Goal: Transaction & Acquisition: Purchase product/service

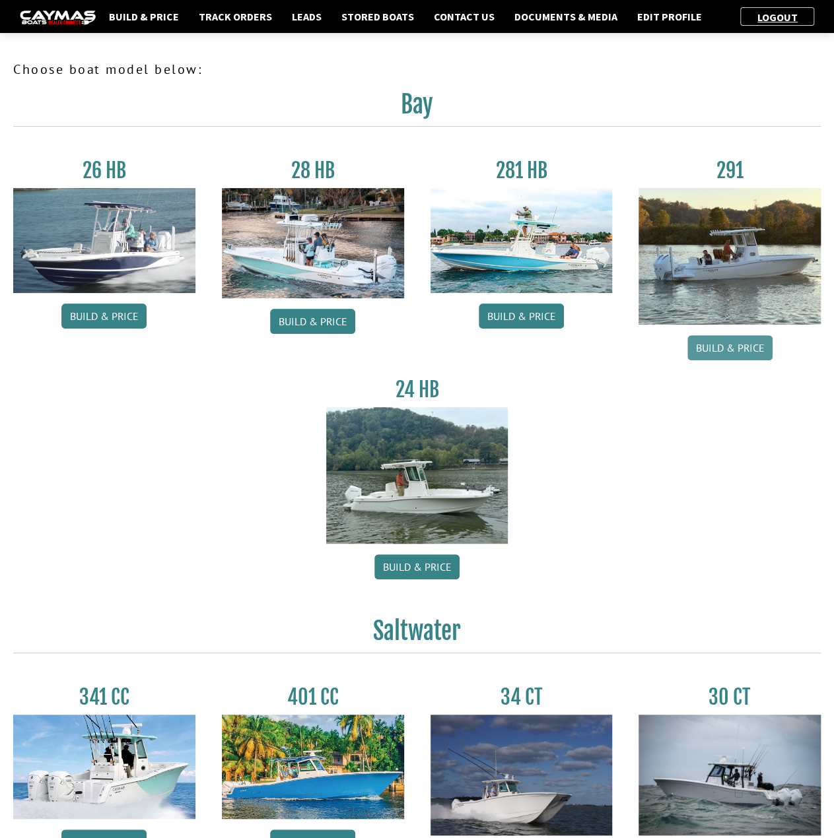
click at [736, 346] on link "Build & Price" at bounding box center [729, 347] width 85 height 25
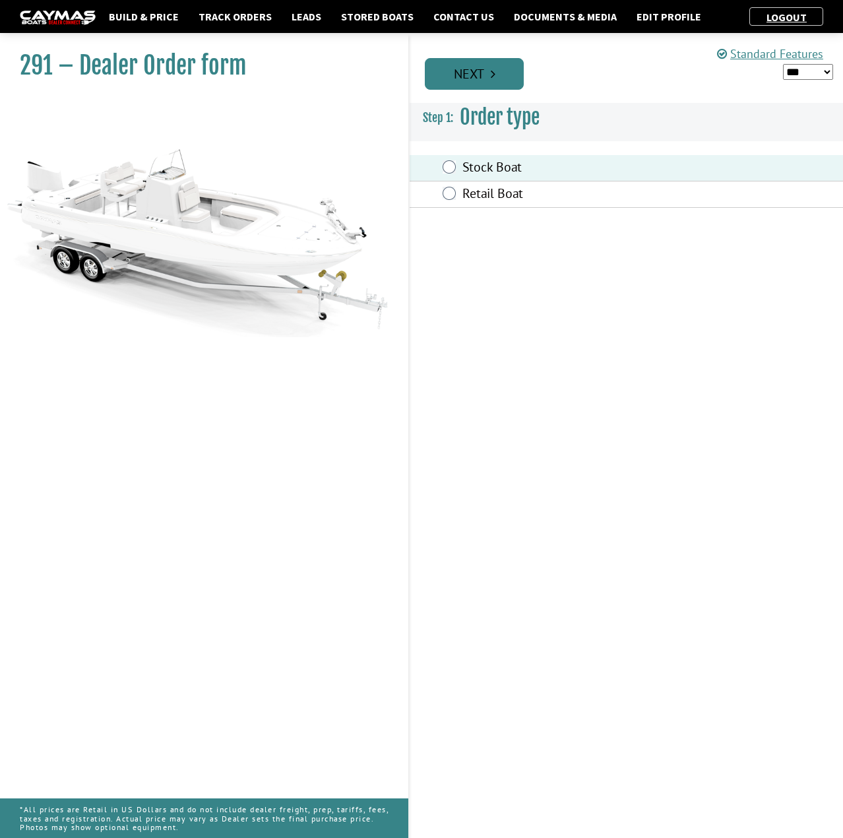
click at [491, 75] on icon "Pagination" at bounding box center [493, 73] width 5 height 13
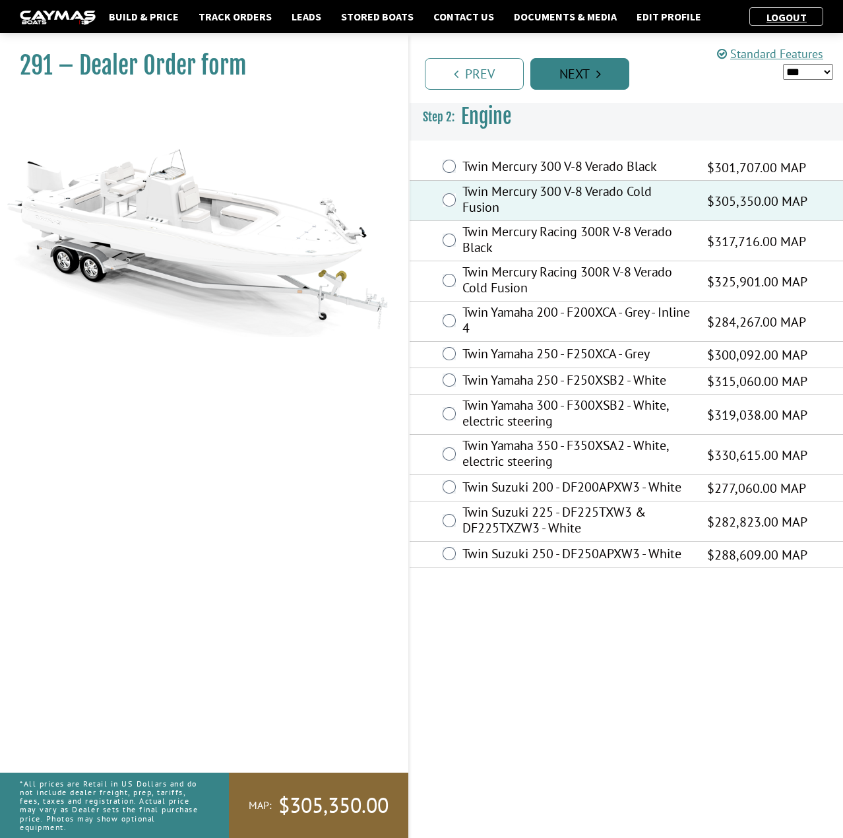
click at [598, 76] on icon "Pagination" at bounding box center [599, 73] width 5 height 13
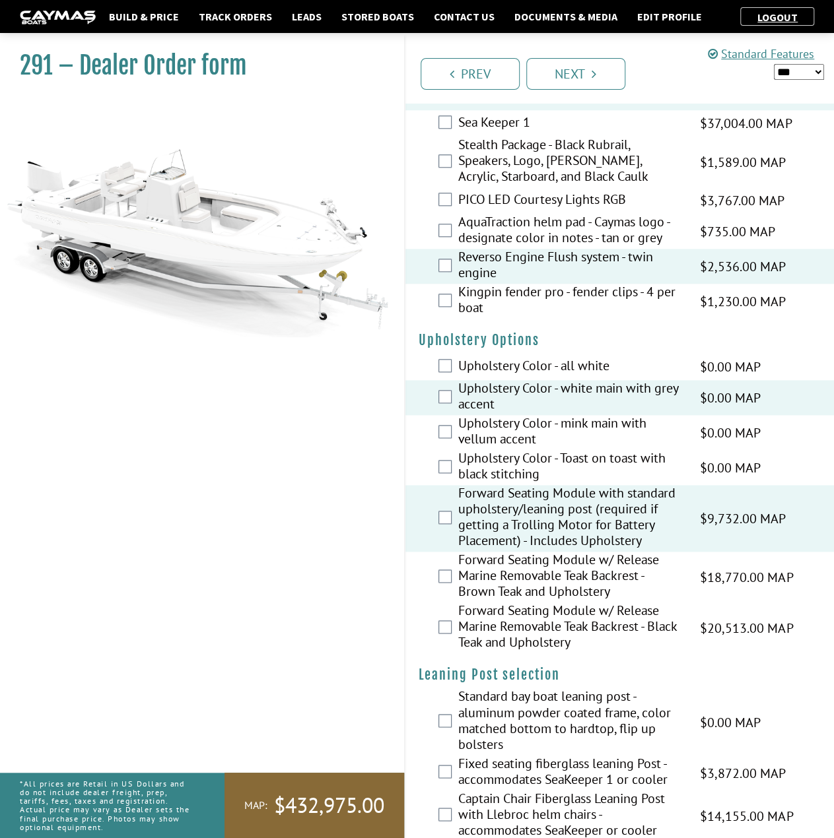
scroll to position [3300, 0]
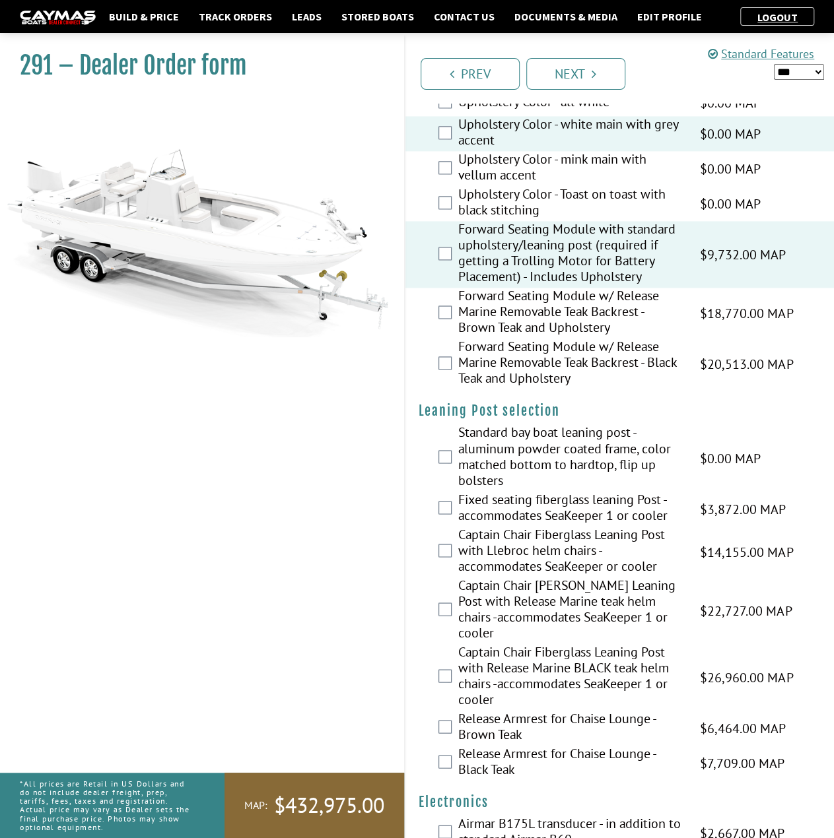
click at [817, 71] on select "*** ****** ******" at bounding box center [798, 72] width 50 height 16
select select "*"
click at [773, 64] on select "*** ****** ******" at bounding box center [798, 72] width 50 height 16
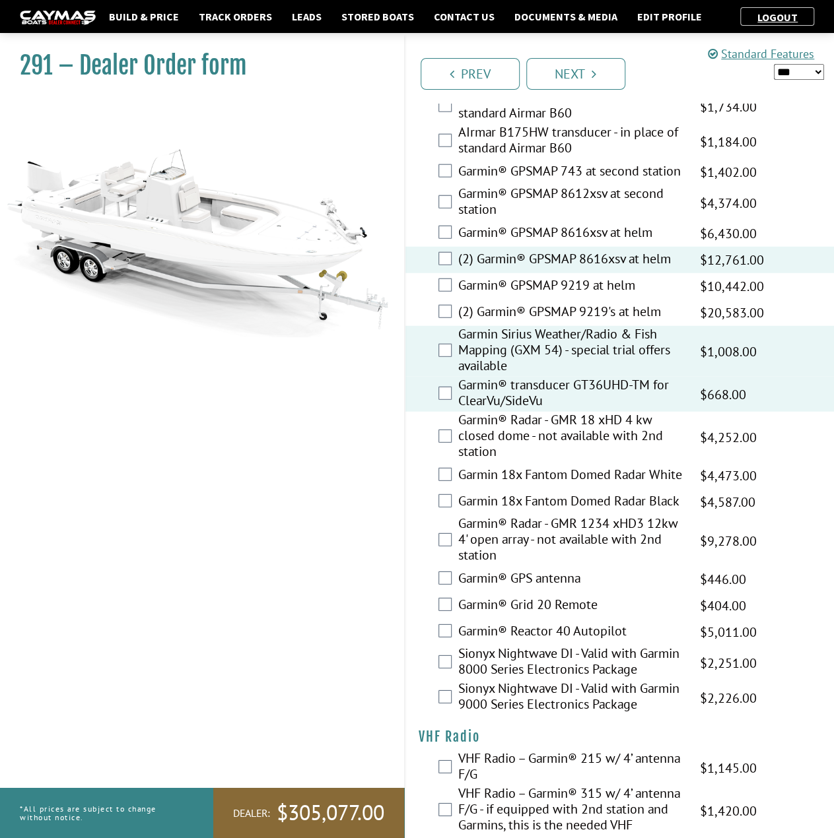
scroll to position [4133, 0]
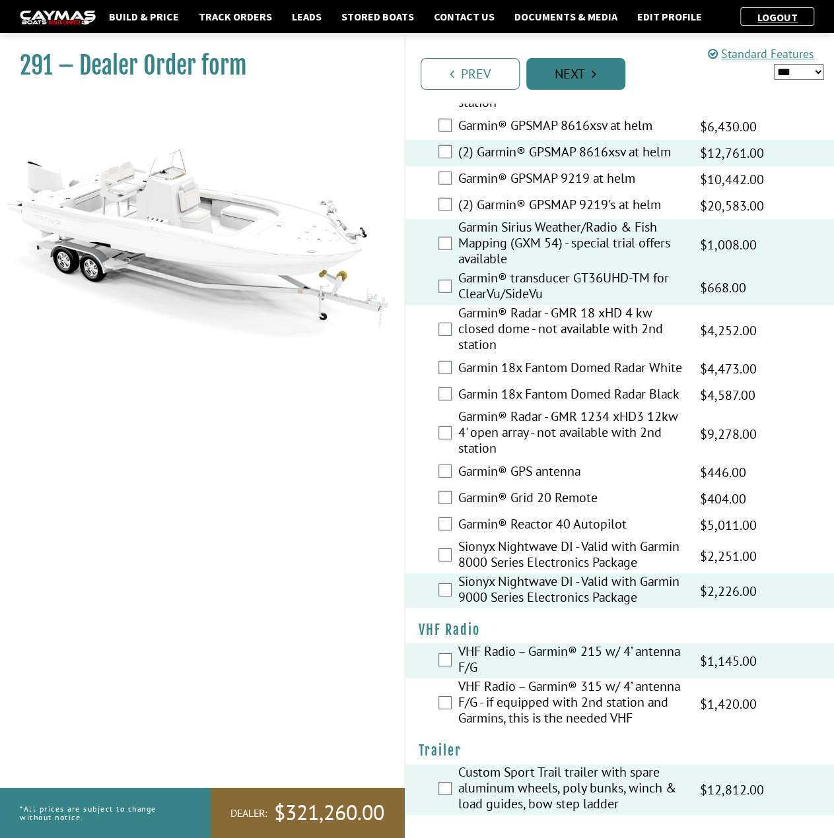
click at [597, 75] on link "Next" at bounding box center [575, 74] width 99 height 32
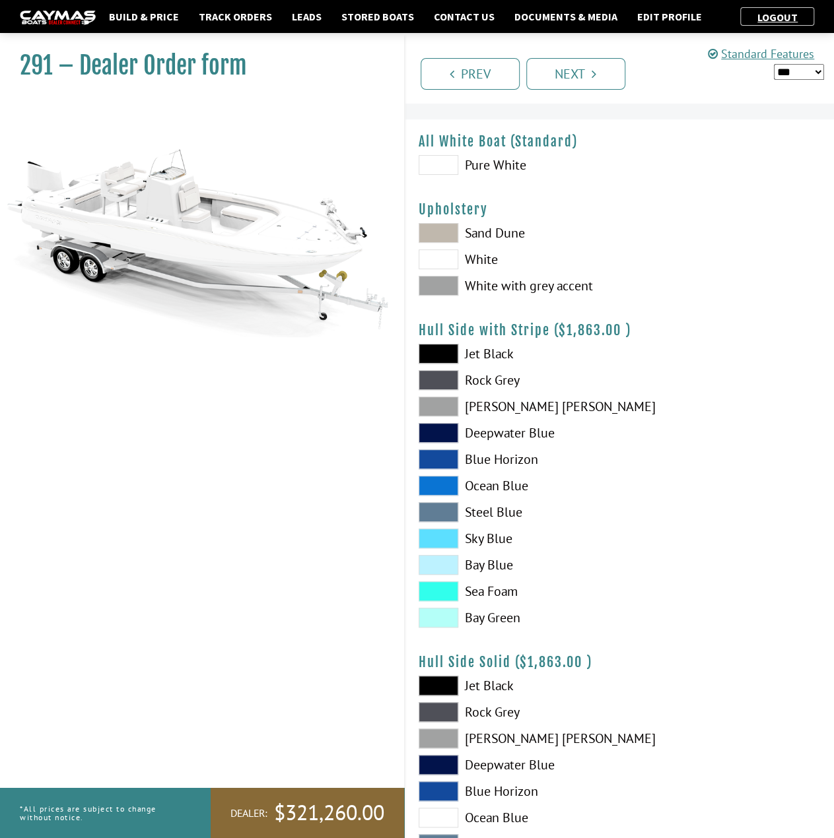
scroll to position [0, 0]
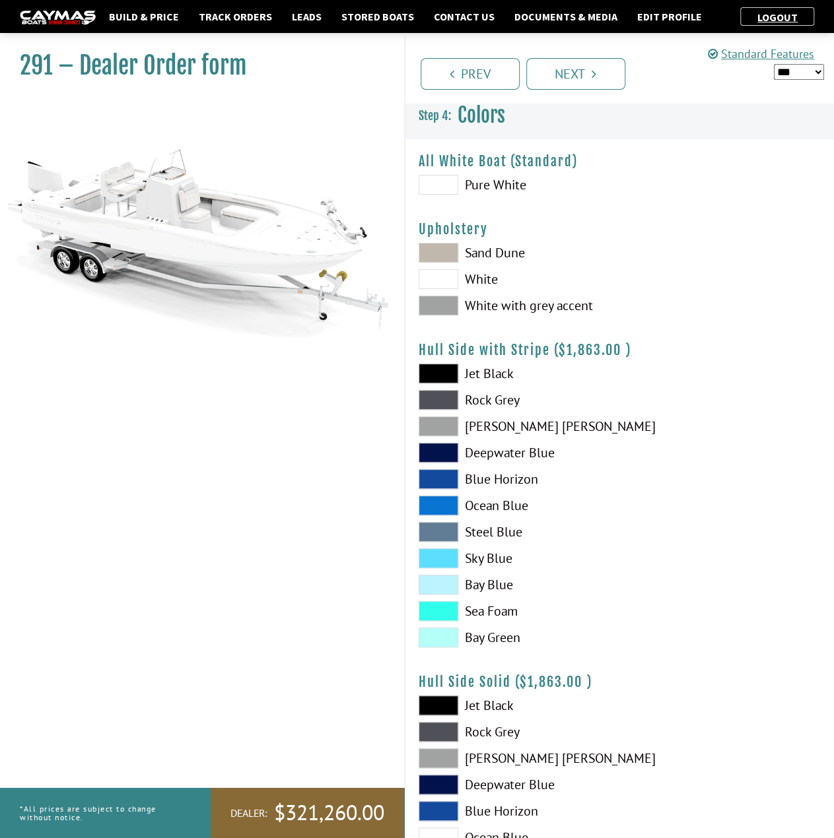
click at [440, 183] on span at bounding box center [438, 185] width 40 height 20
click at [434, 310] on span at bounding box center [438, 306] width 40 height 20
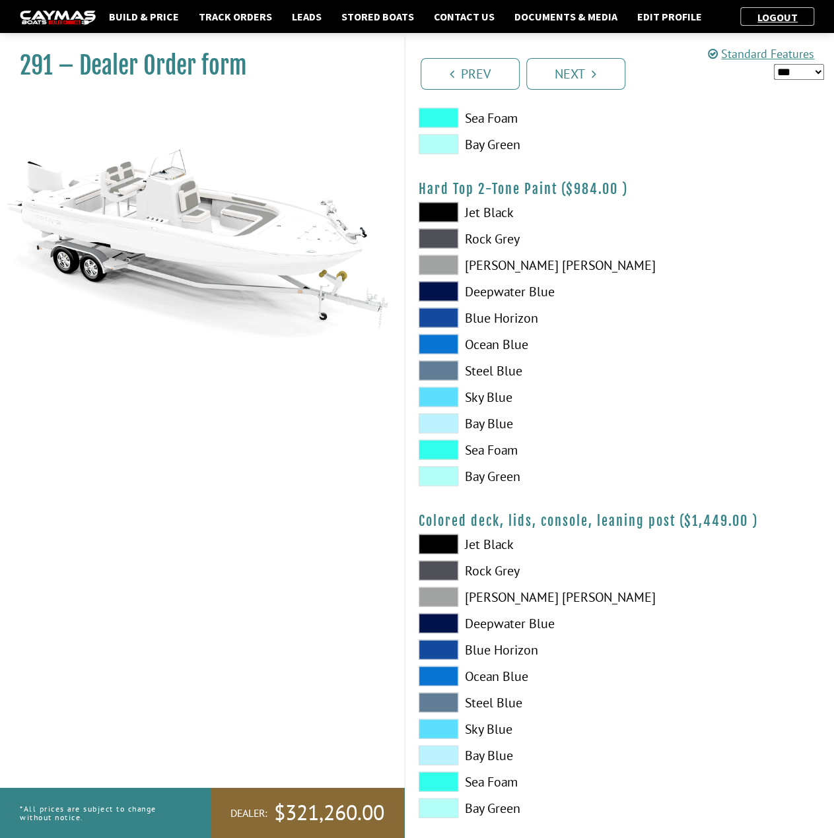
scroll to position [1175, 0]
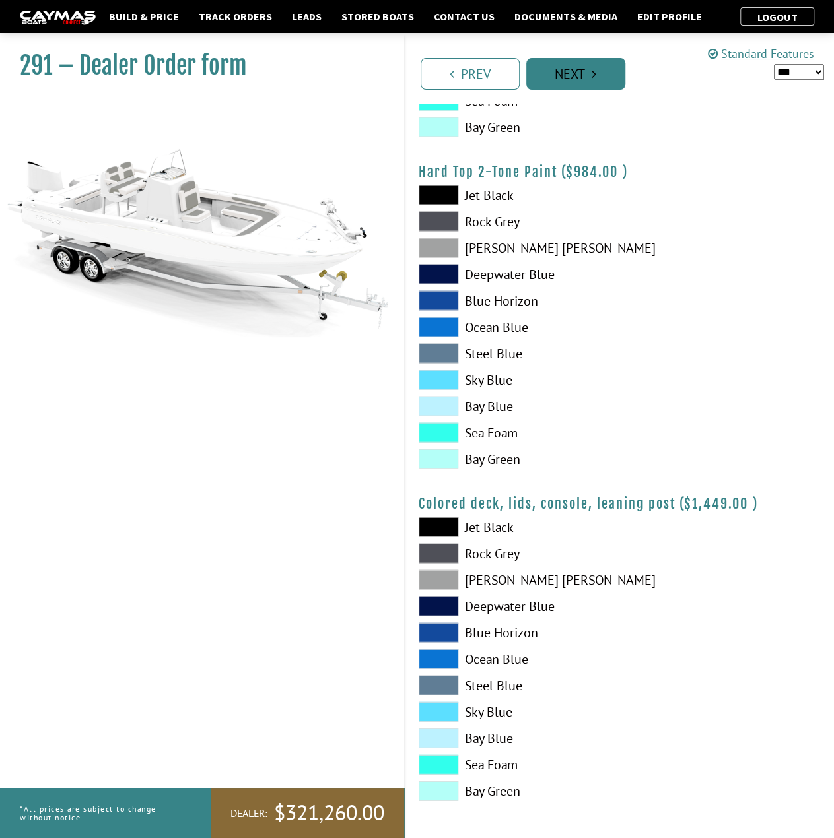
click at [579, 75] on link "Next" at bounding box center [575, 74] width 99 height 32
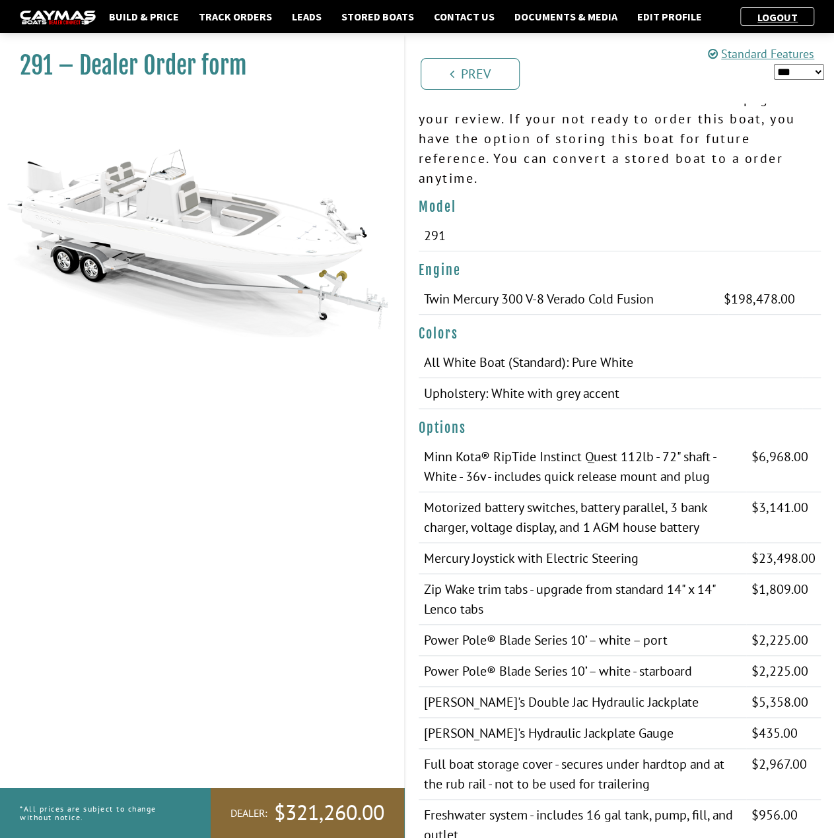
scroll to position [0, 0]
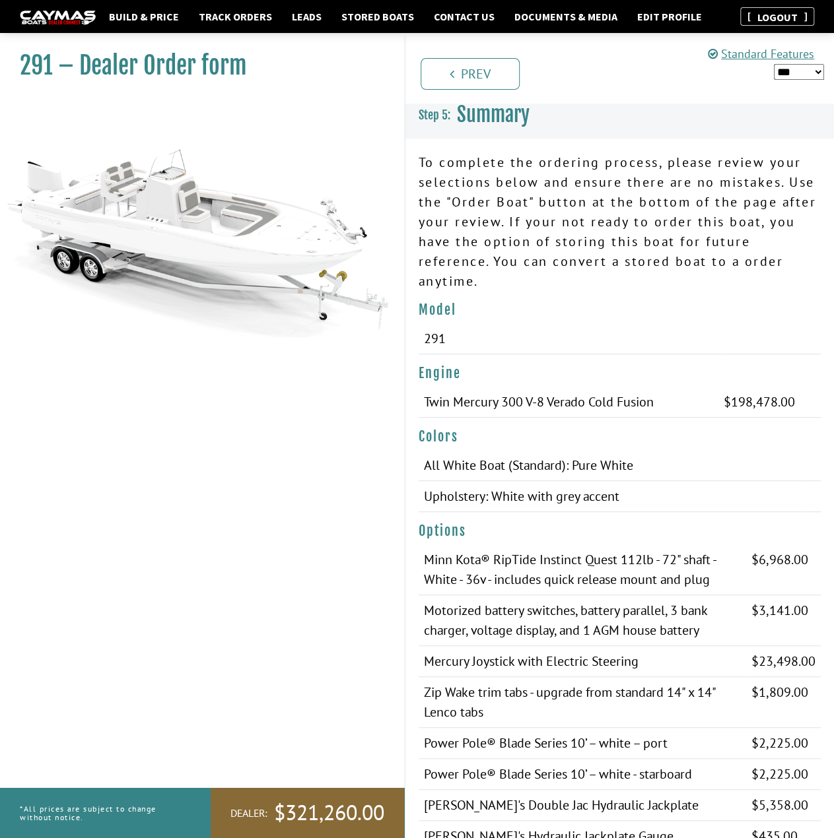
click at [771, 19] on link "Logout" at bounding box center [776, 17] width 53 height 13
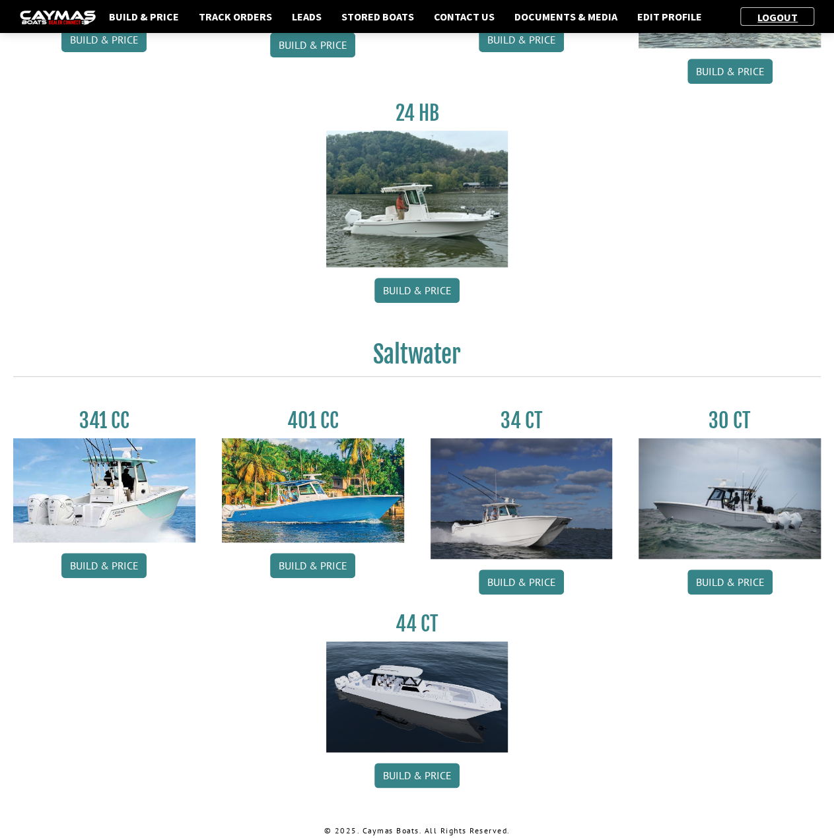
scroll to position [284, 0]
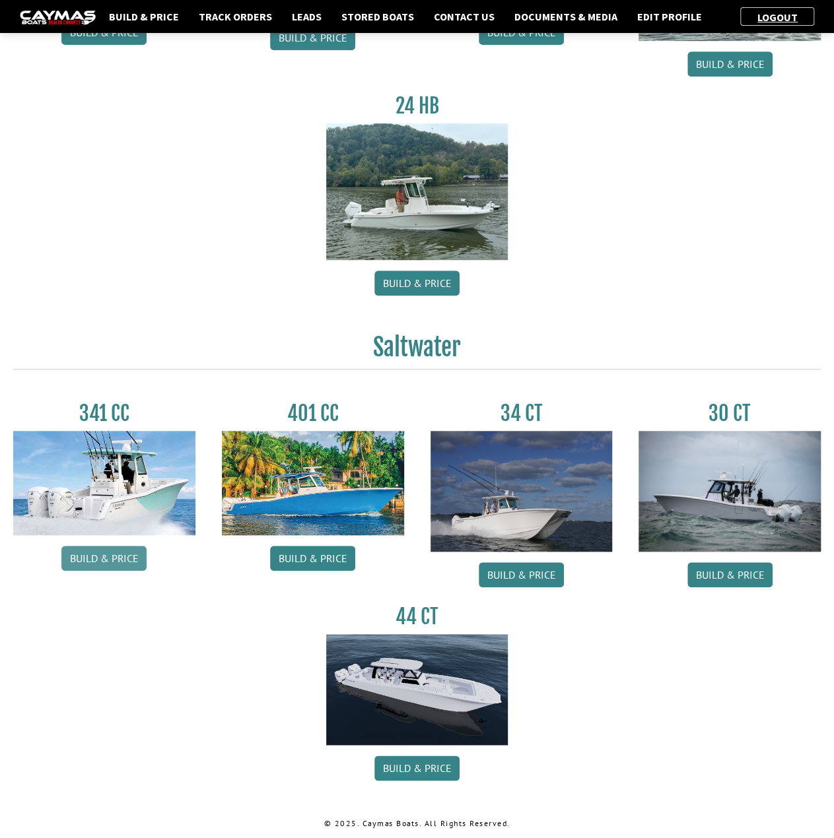
click at [105, 556] on link "Build & Price" at bounding box center [103, 558] width 85 height 25
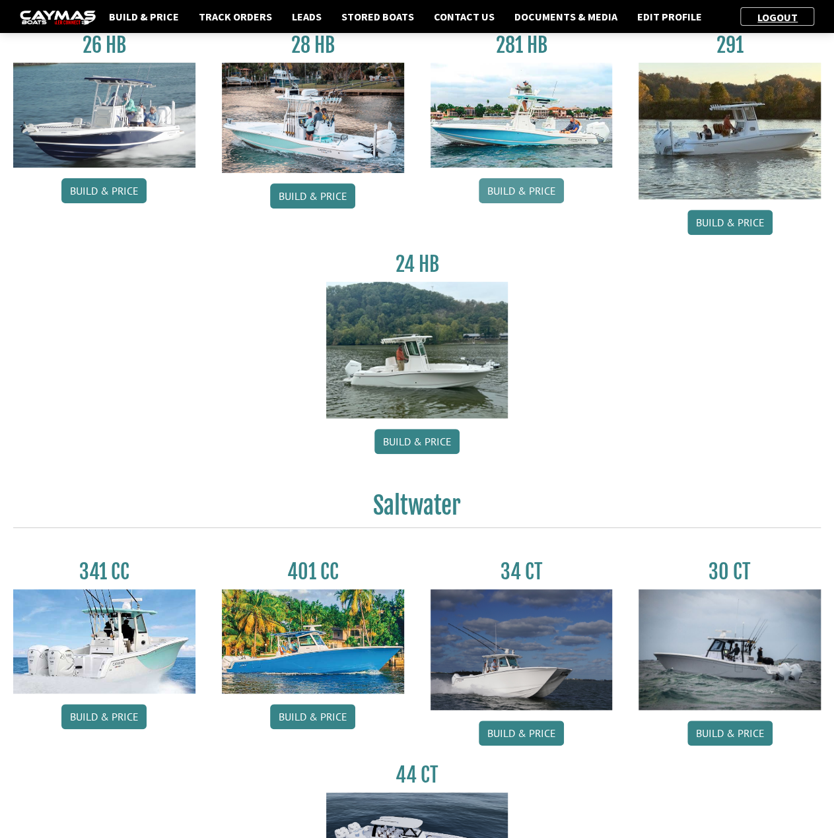
scroll to position [20, 0]
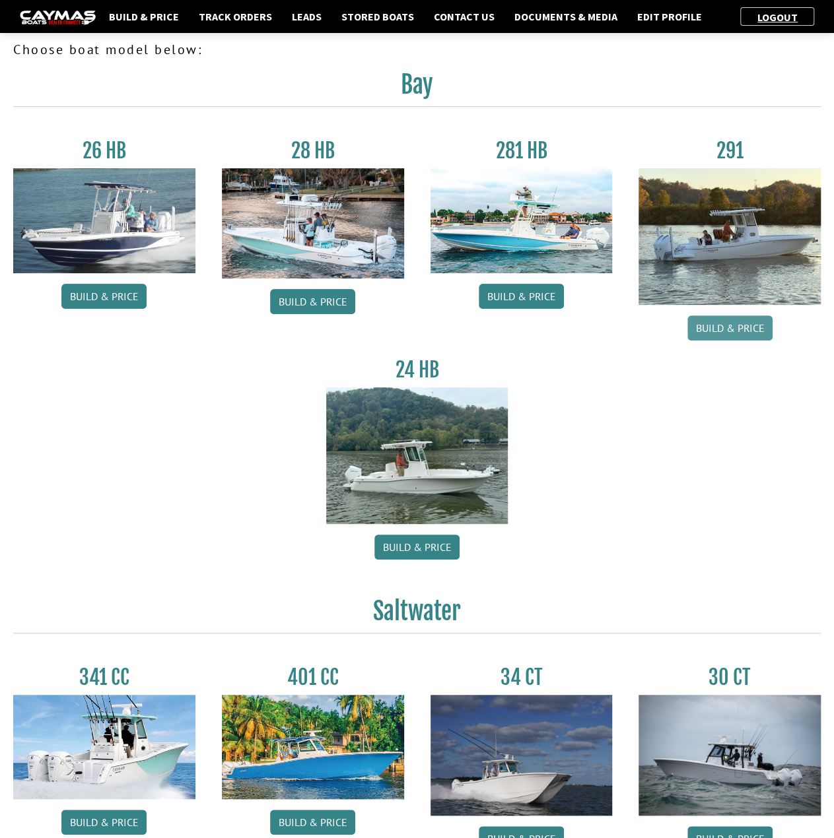
click at [743, 333] on link "Build & Price" at bounding box center [729, 327] width 85 height 25
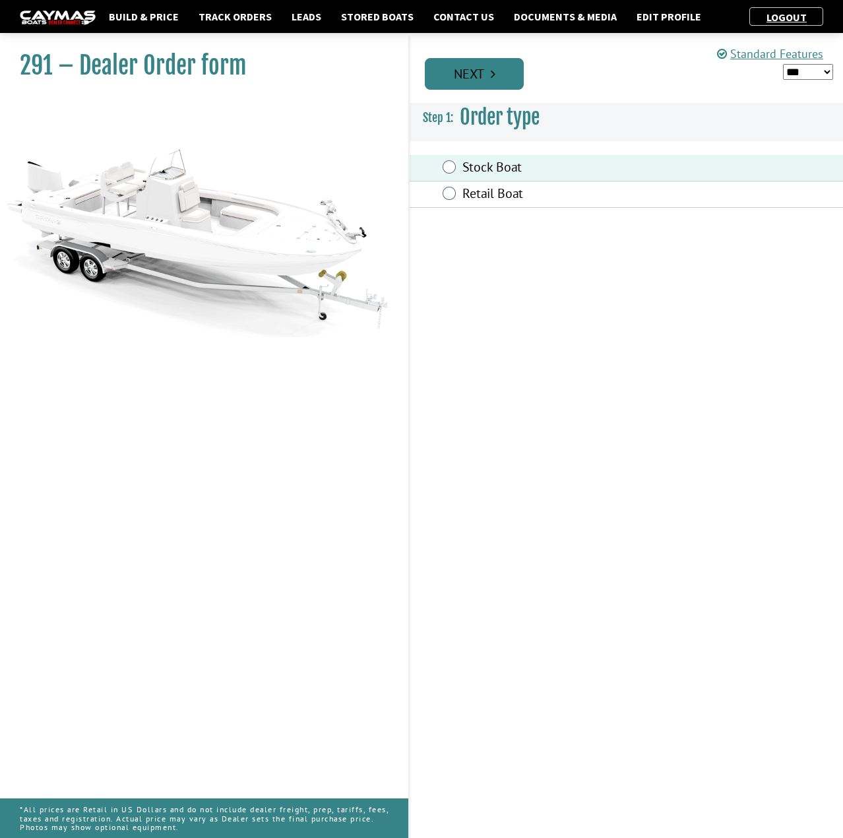
click at [473, 85] on link "Next" at bounding box center [474, 74] width 99 height 32
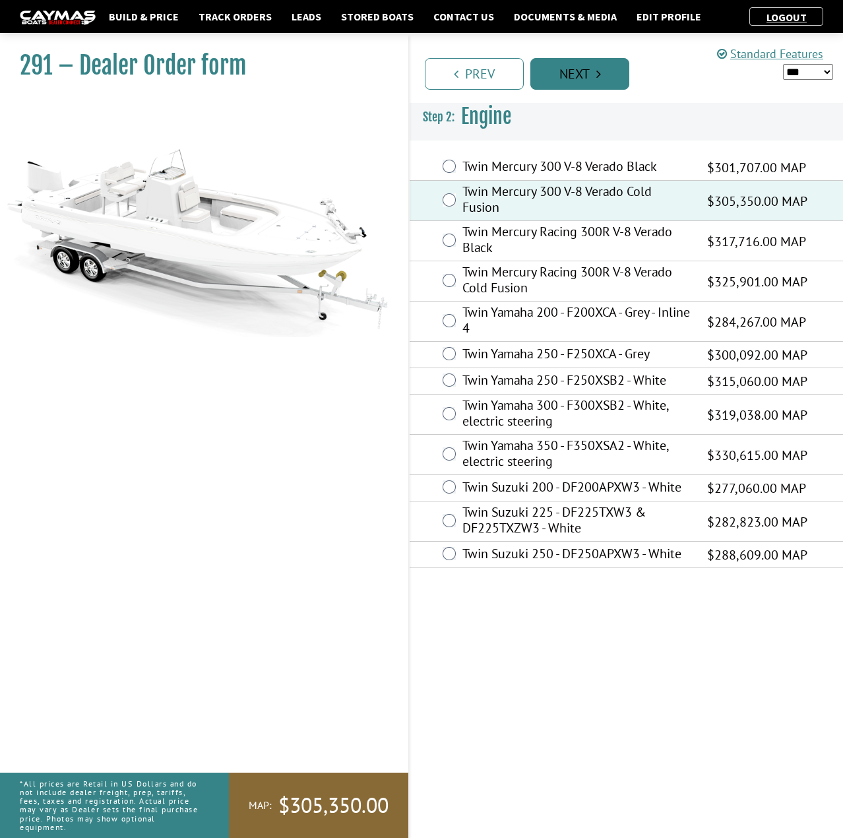
click at [593, 75] on link "Next" at bounding box center [580, 74] width 99 height 32
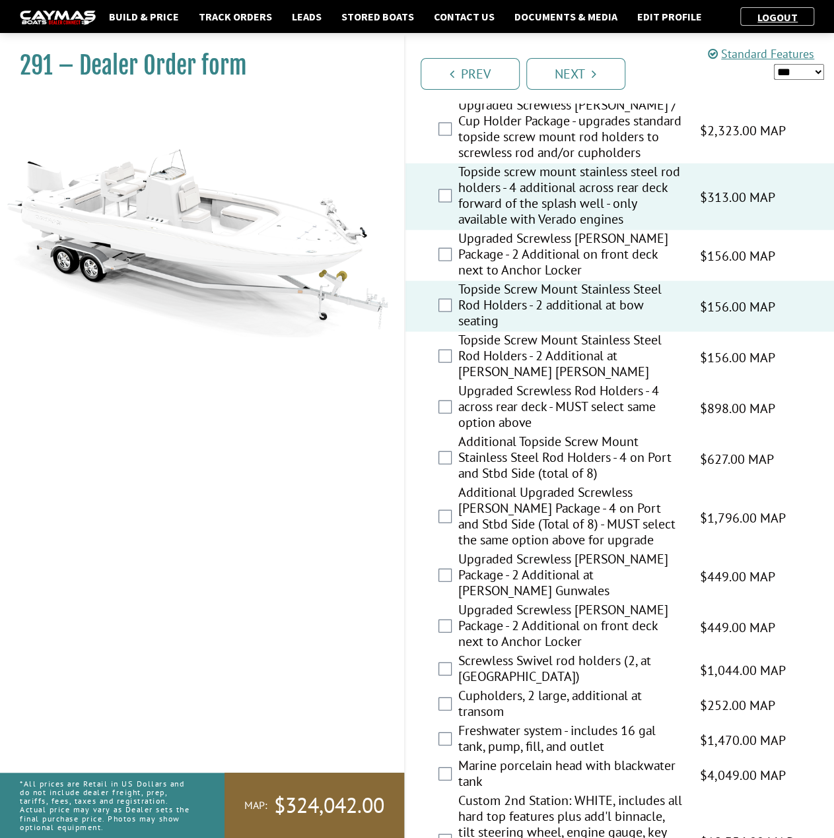
scroll to position [1254, 0]
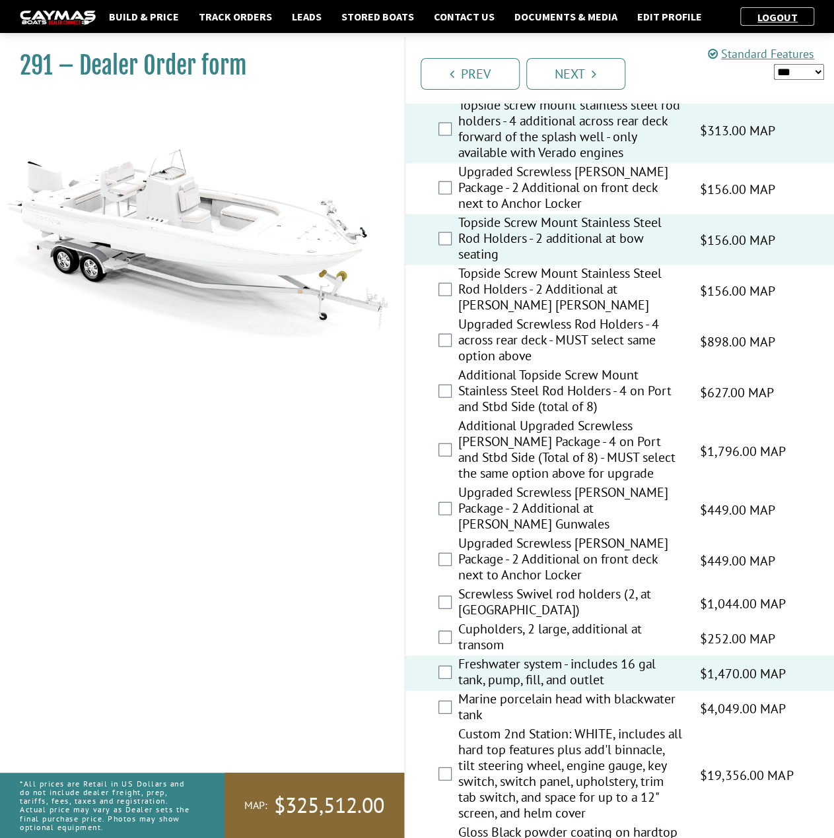
click at [447, 696] on div "Marine porcelain head with blackwater tank $4,049.00 MAP $4,049.00 MSRP $2,632.…" at bounding box center [619, 708] width 429 height 35
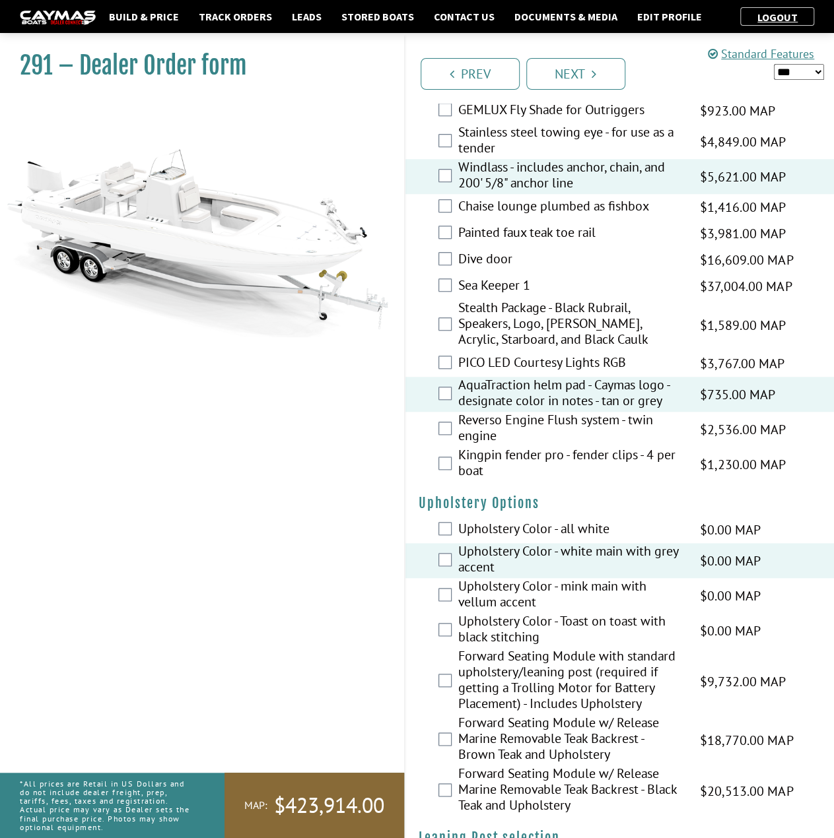
scroll to position [2747, 0]
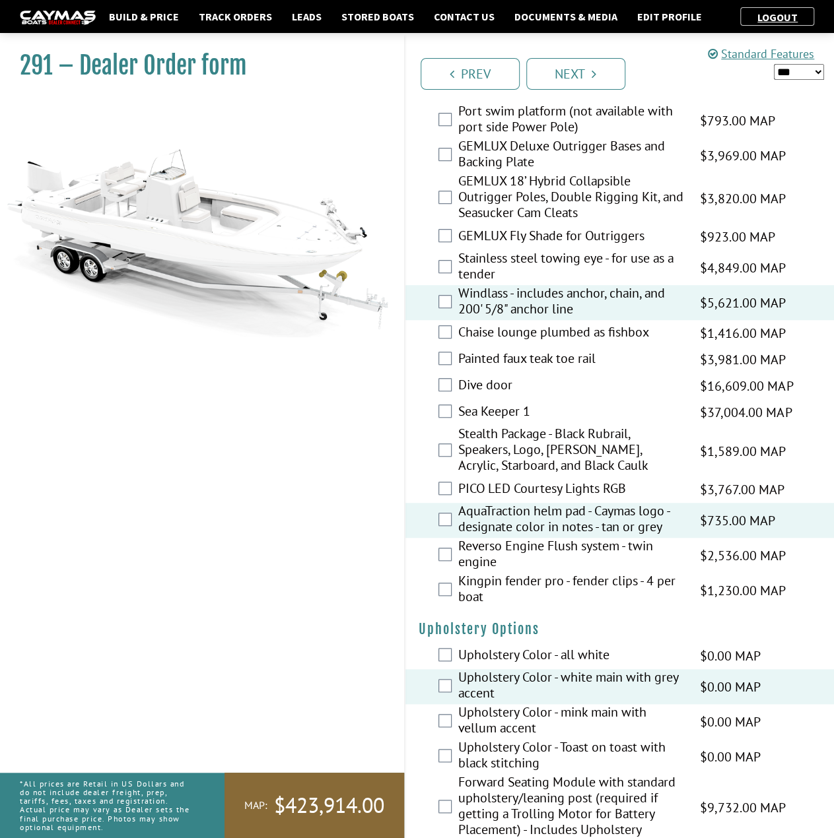
drag, startPoint x: 808, startPoint y: 71, endPoint x: 806, endPoint y: 77, distance: 6.9
click at [808, 71] on select "*** ****** ******" at bounding box center [798, 72] width 50 height 16
select select "*"
click at [773, 64] on select "*** ****** ******" at bounding box center [798, 72] width 50 height 16
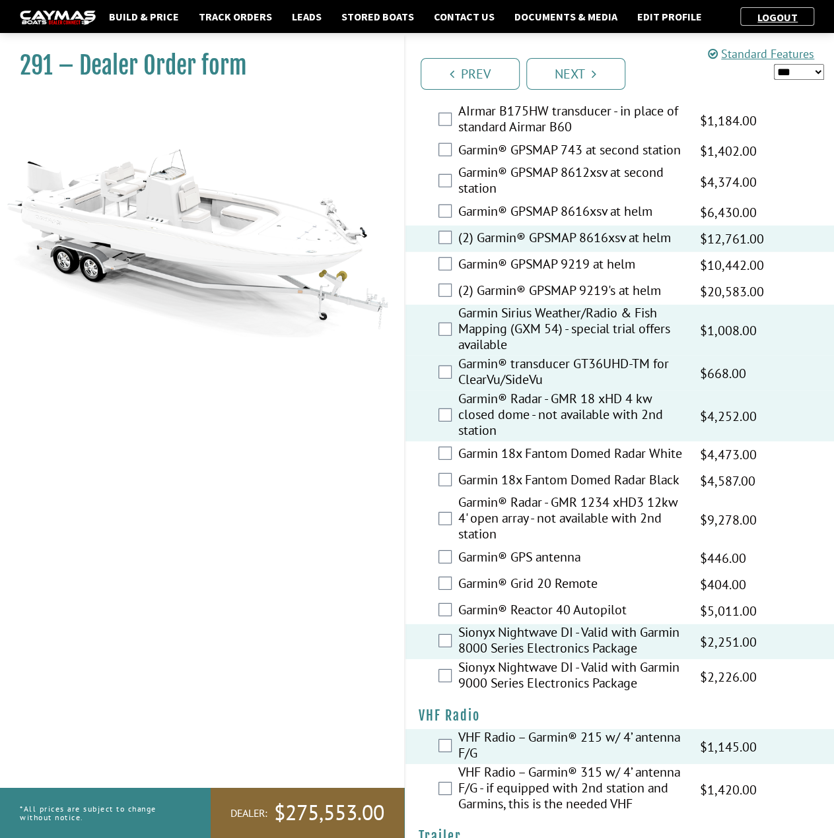
scroll to position [4133, 0]
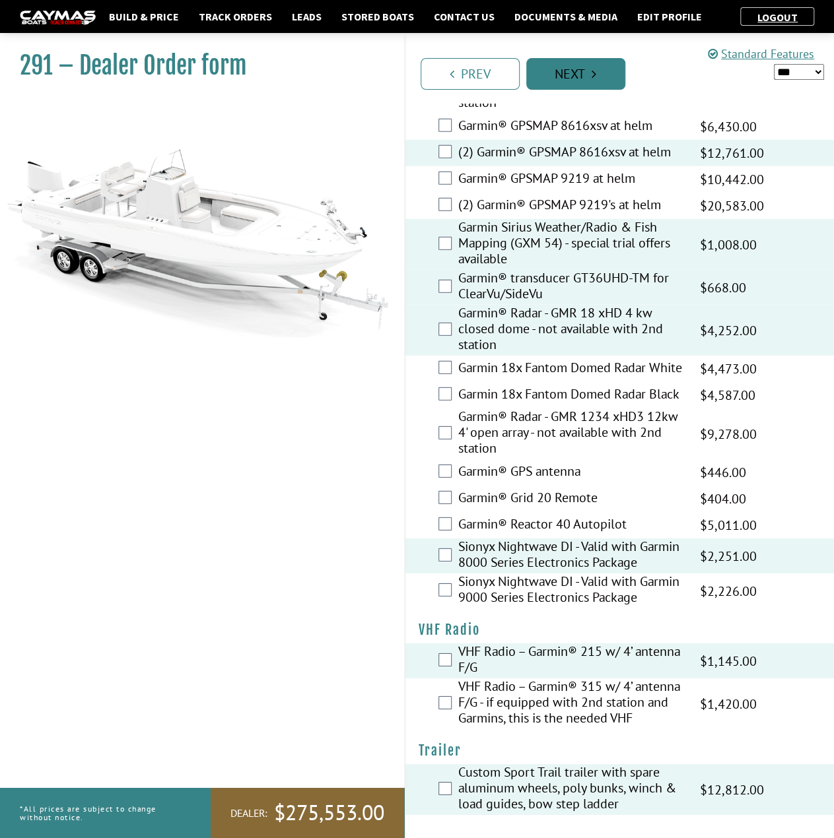
click at [593, 72] on icon "Pagination" at bounding box center [593, 73] width 5 height 13
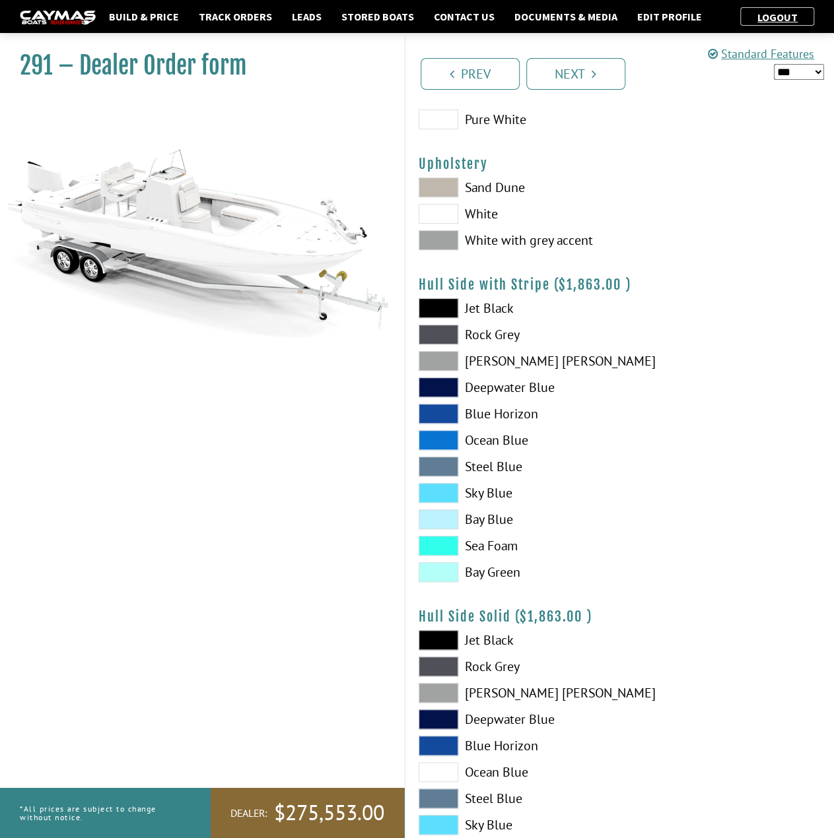
scroll to position [0, 0]
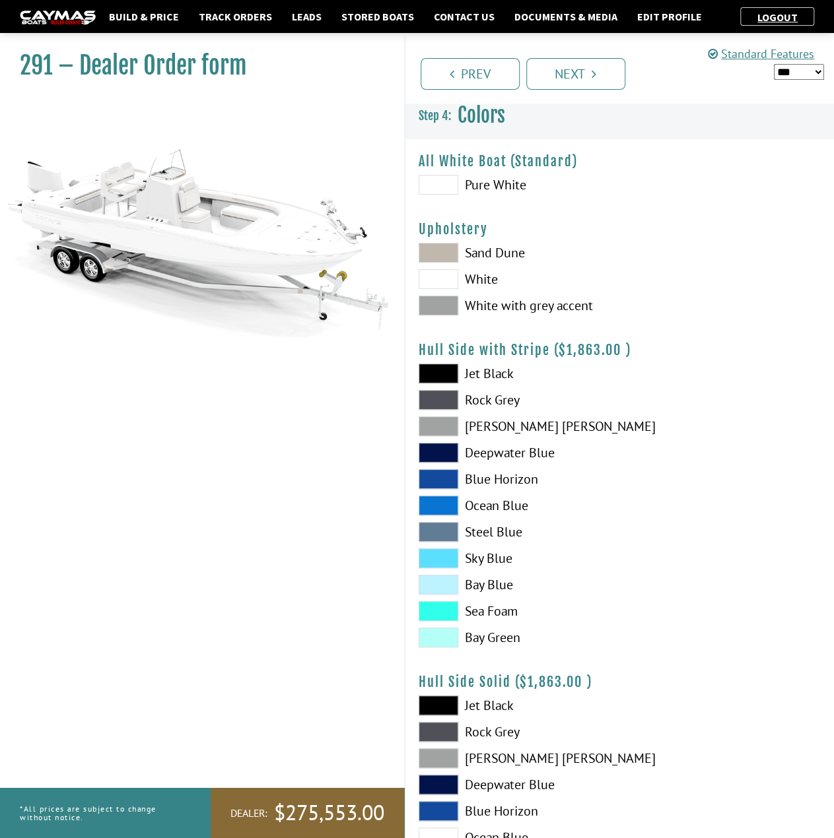
click at [443, 282] on span at bounding box center [438, 279] width 40 height 20
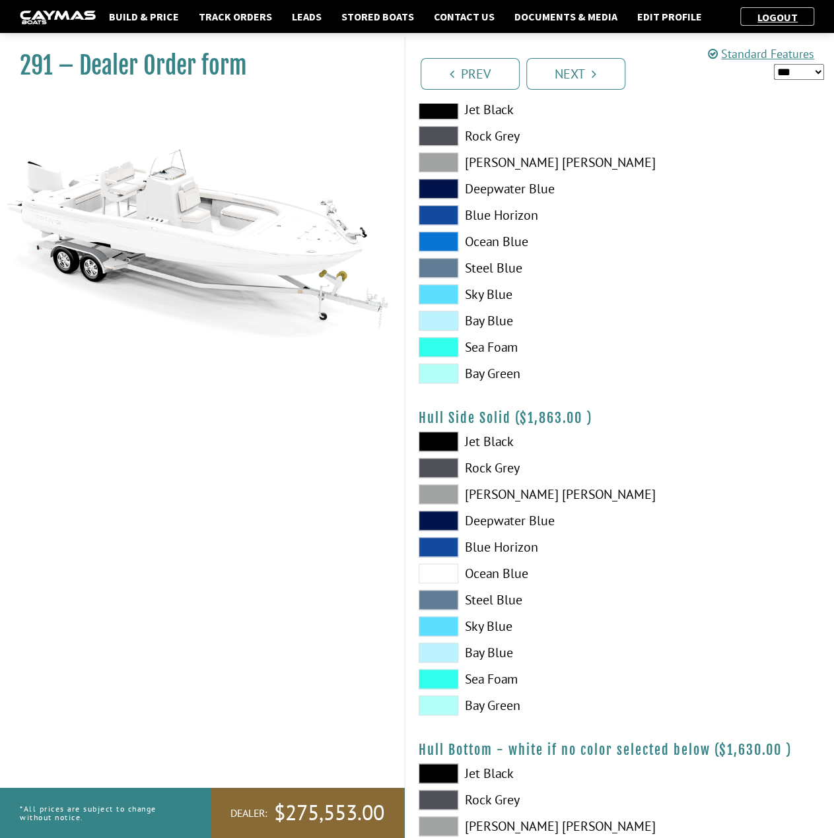
click at [441, 550] on span at bounding box center [438, 547] width 40 height 20
click at [449, 652] on span at bounding box center [438, 653] width 40 height 20
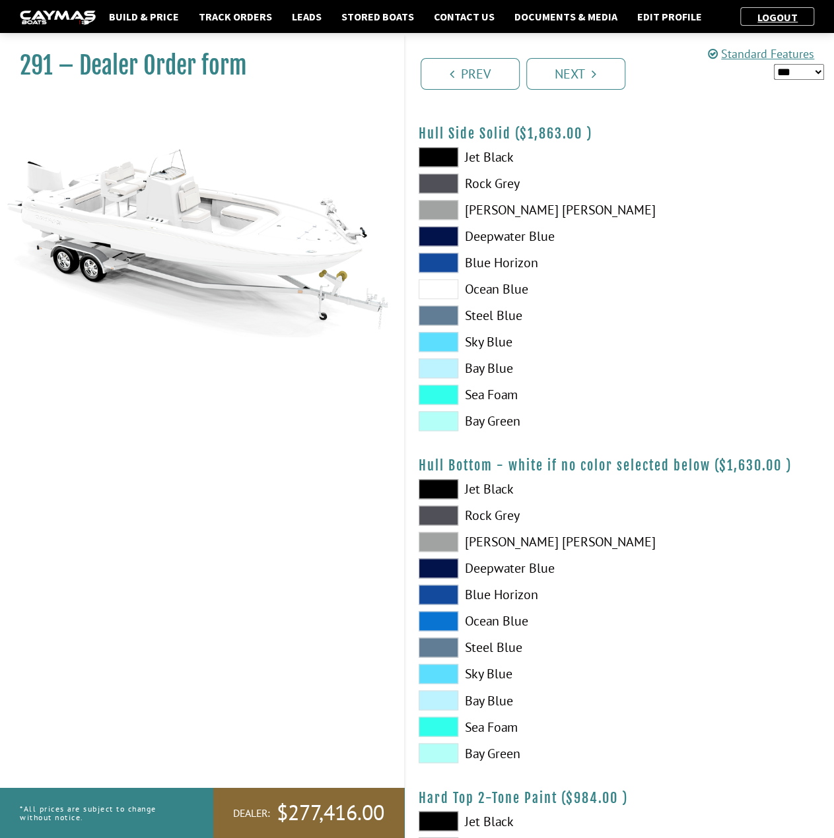
scroll to position [528, 0]
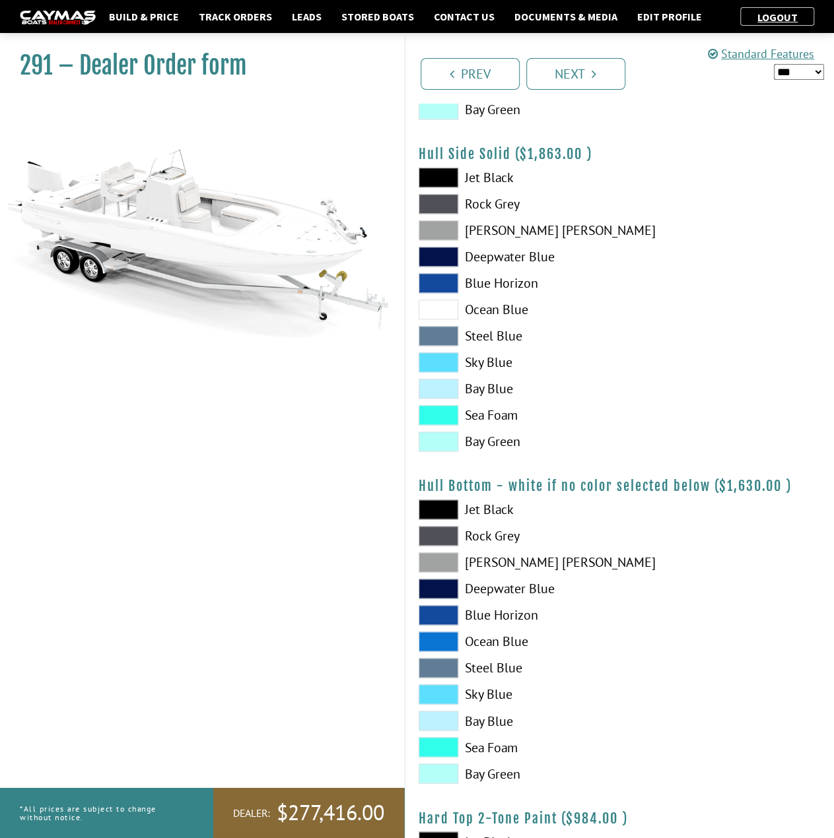
click at [445, 225] on span at bounding box center [438, 230] width 40 height 20
click at [448, 174] on span at bounding box center [438, 178] width 40 height 20
click at [442, 174] on span at bounding box center [438, 178] width 40 height 20
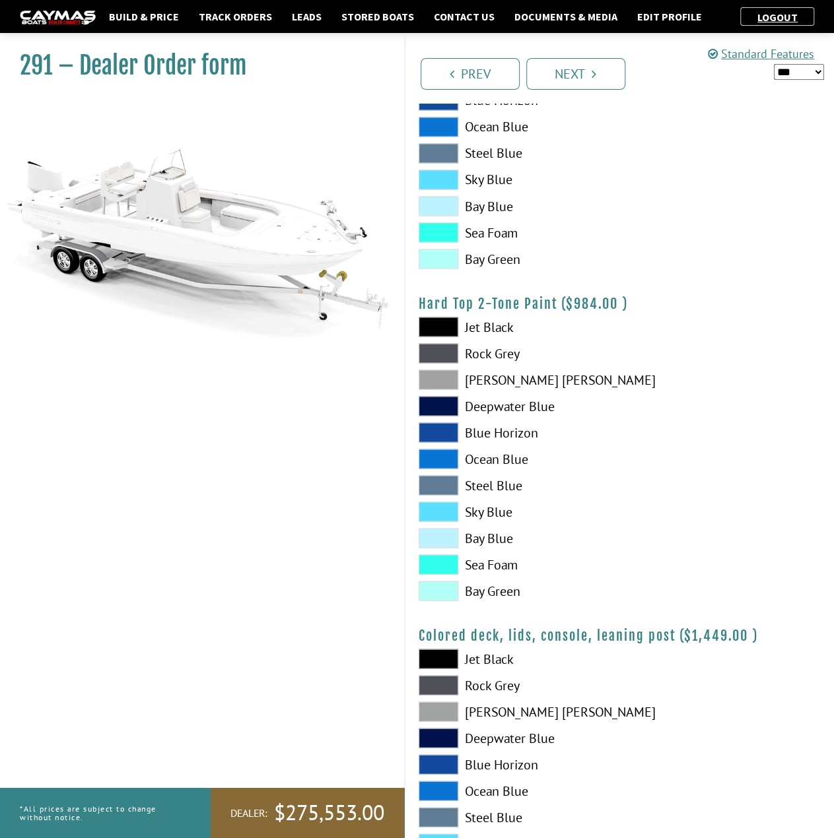
scroll to position [1175, 0]
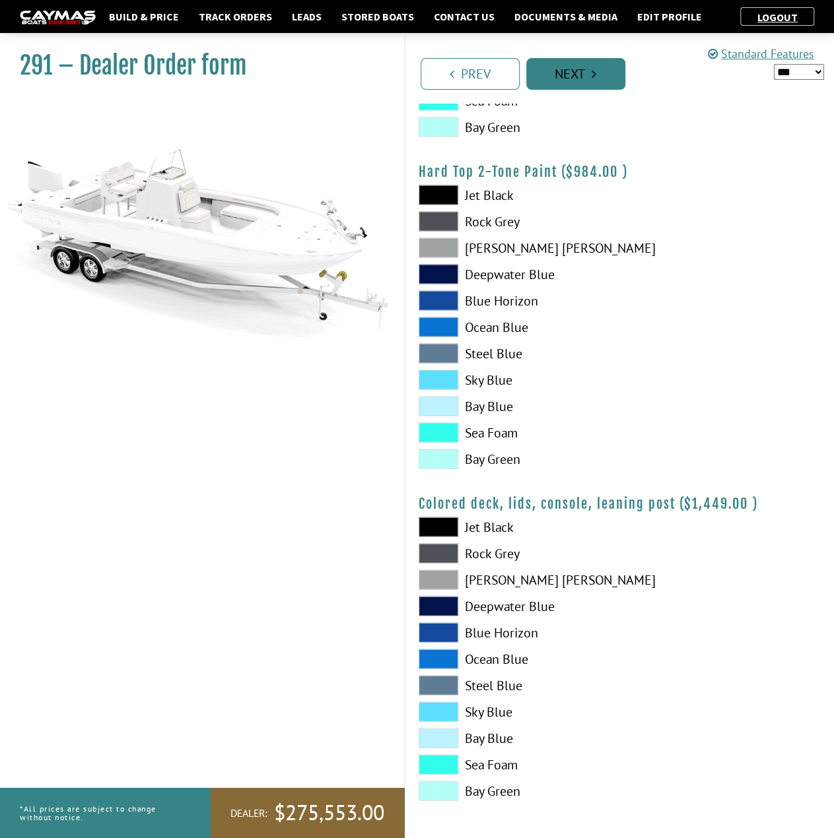
click at [593, 80] on icon "Pagination" at bounding box center [593, 73] width 5 height 13
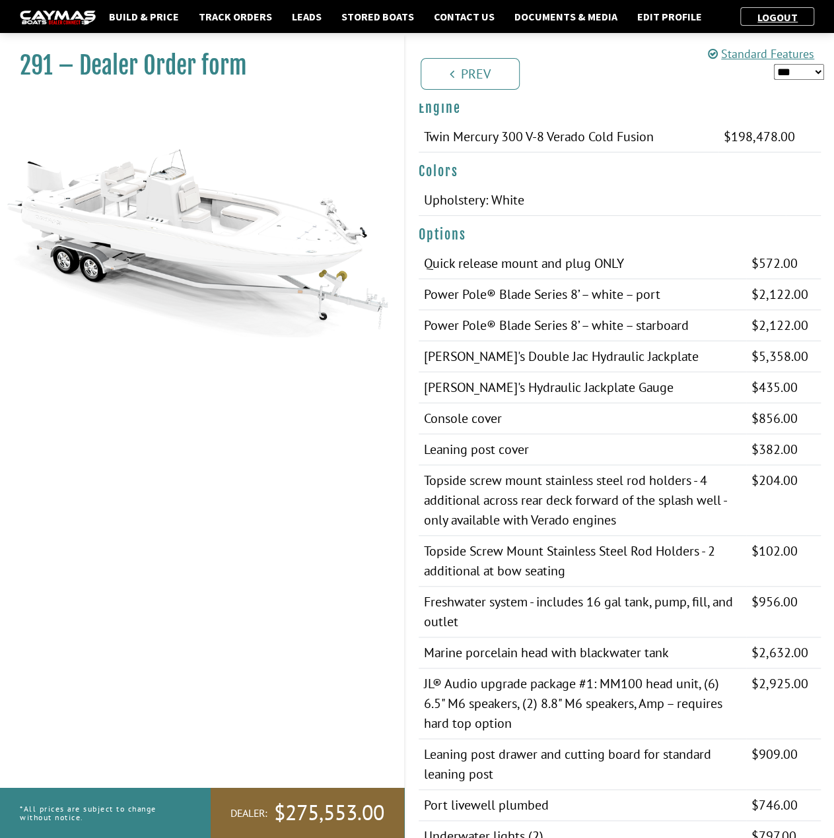
scroll to position [0, 0]
